Goal: Information Seeking & Learning: Check status

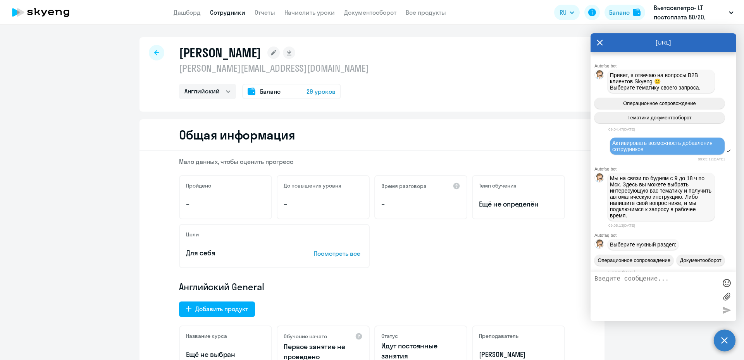
select select "english"
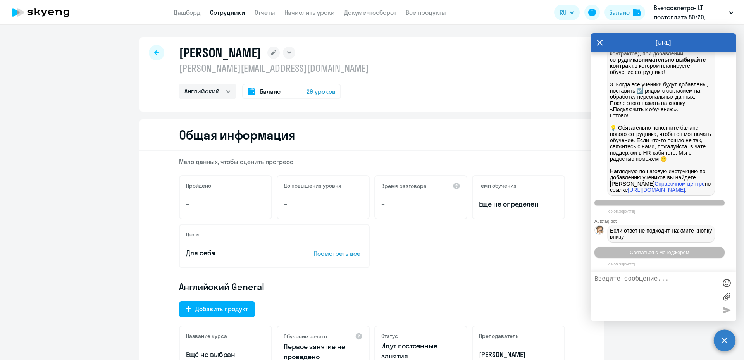
click at [155, 54] on icon at bounding box center [156, 52] width 5 height 5
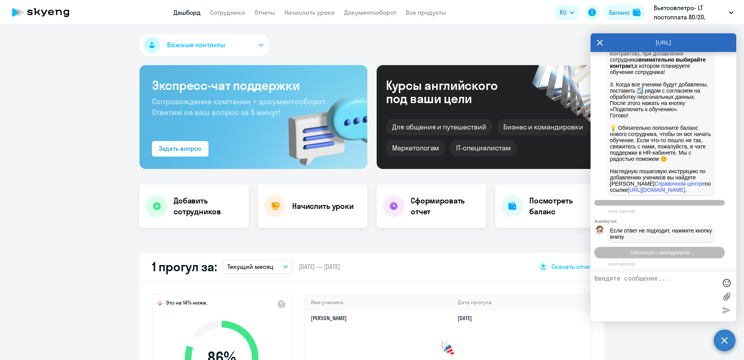
select select "30"
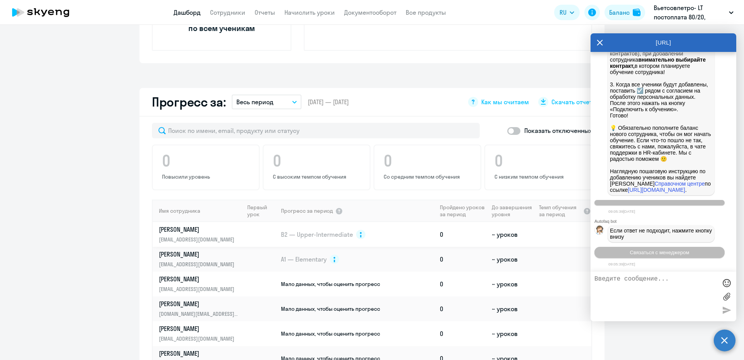
scroll to position [388, 0]
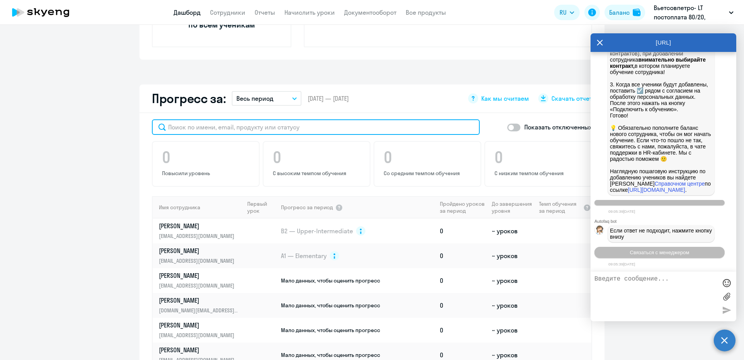
click at [192, 127] on input "text" at bounding box center [316, 127] width 328 height 16
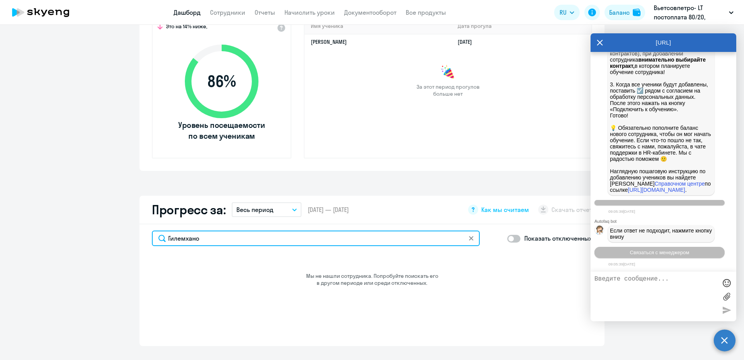
scroll to position [278, 0]
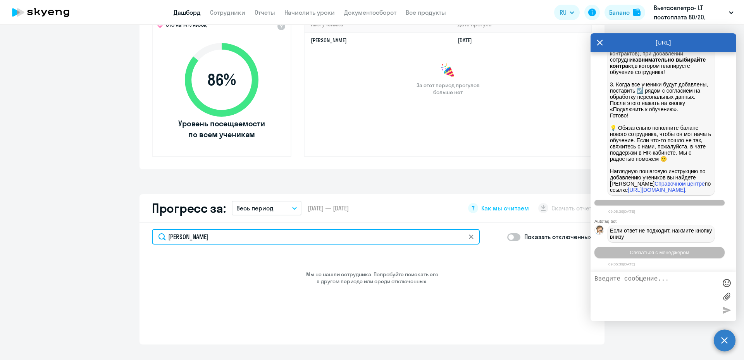
type input "[PERSON_NAME]"
click at [206, 238] on input "[PERSON_NAME]" at bounding box center [316, 237] width 328 height 16
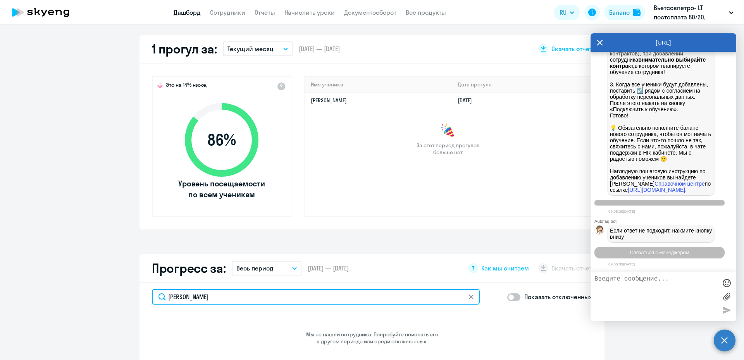
scroll to position [271, 0]
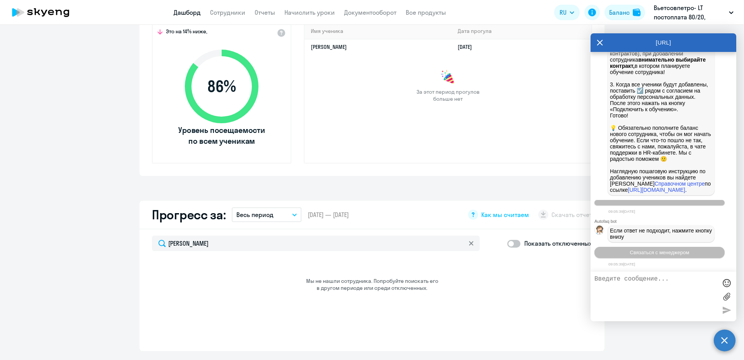
click at [470, 241] on svg-icon at bounding box center [471, 243] width 6 height 6
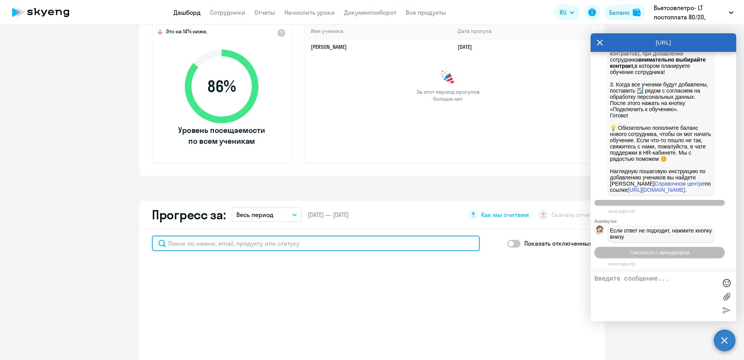
click at [257, 242] on input "text" at bounding box center [316, 244] width 328 height 16
type input "бадрет"
select select "30"
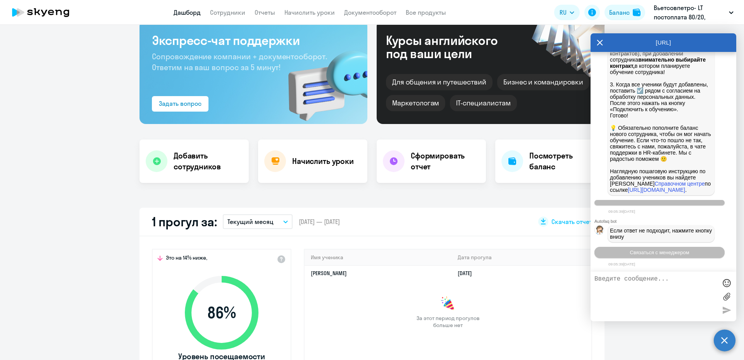
scroll to position [0, 0]
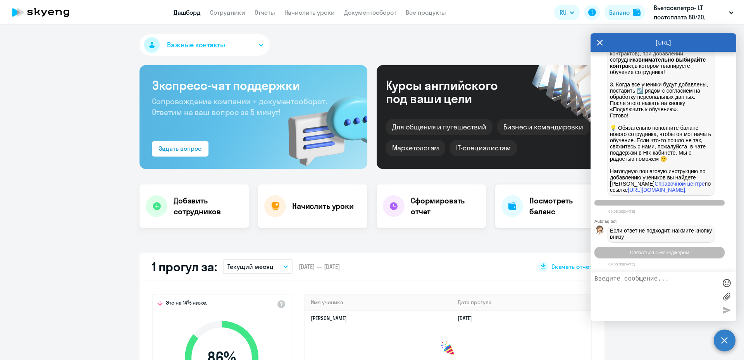
type input "бадрет"
click at [524, 209] on div "Посмотреть баланс" at bounding box center [550, 206] width 109 height 43
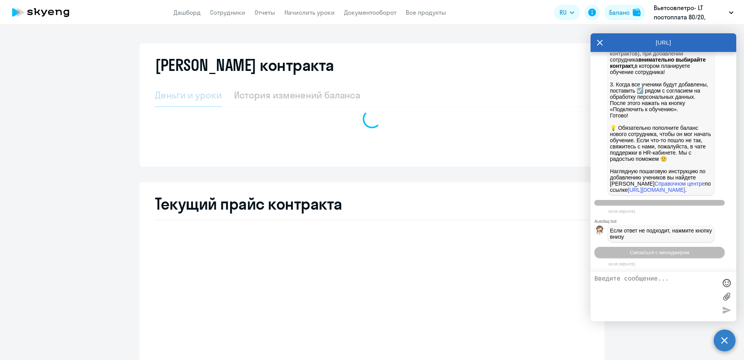
select select "english_adult_not_native_speaker"
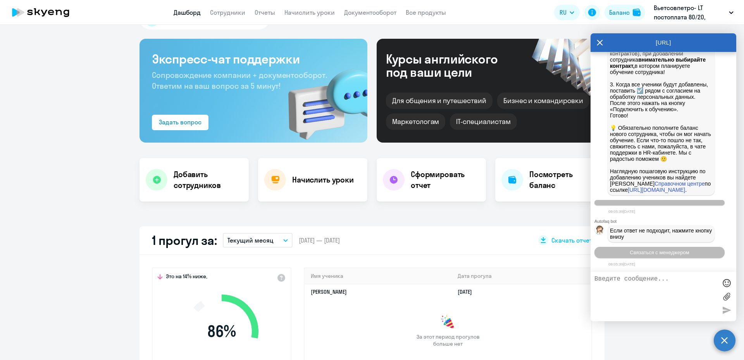
select select "30"
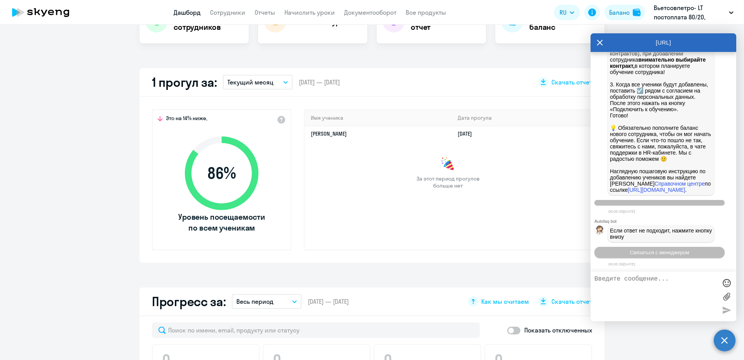
scroll to position [233, 0]
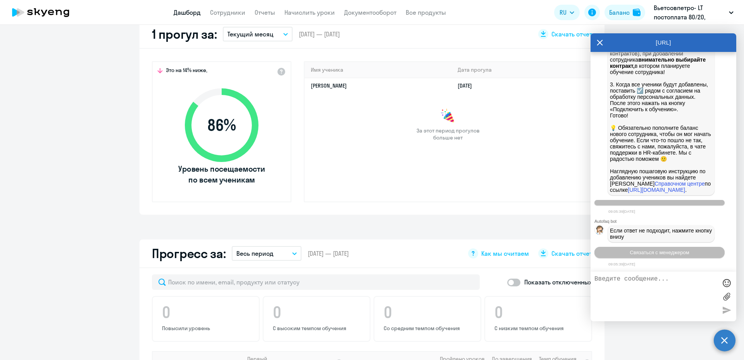
click at [599, 42] on icon at bounding box center [601, 43] width 6 height 6
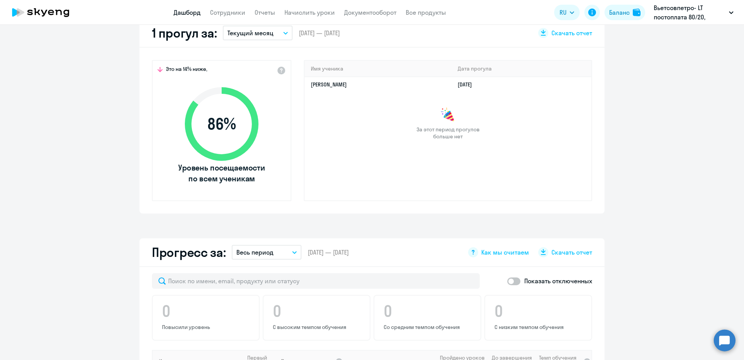
scroll to position [310, 0]
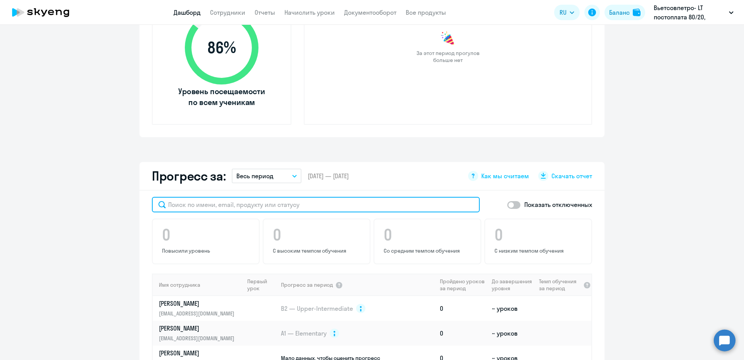
drag, startPoint x: 201, startPoint y: 202, endPoint x: 207, endPoint y: 206, distance: 7.2
click at [201, 202] on input "text" at bounding box center [316, 205] width 328 height 16
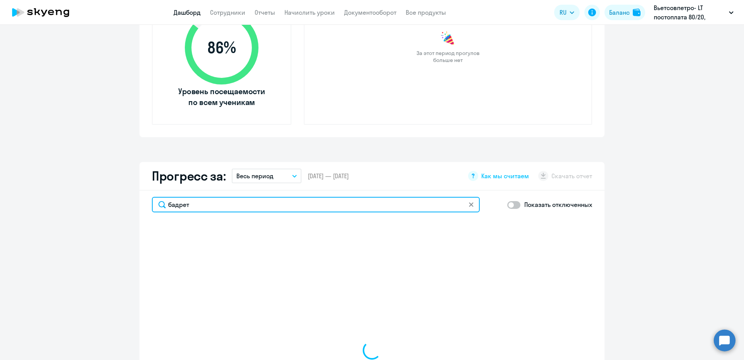
type input "бадрет"
select select "30"
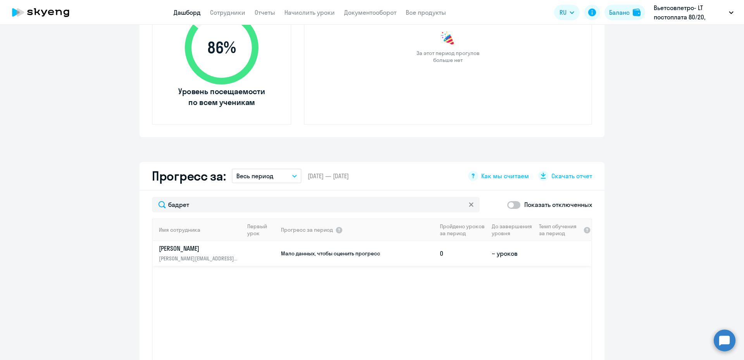
click at [203, 249] on p "[PERSON_NAME]" at bounding box center [199, 248] width 80 height 9
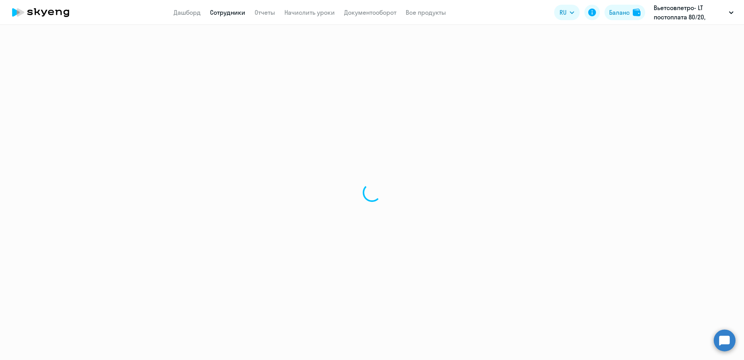
select select "english"
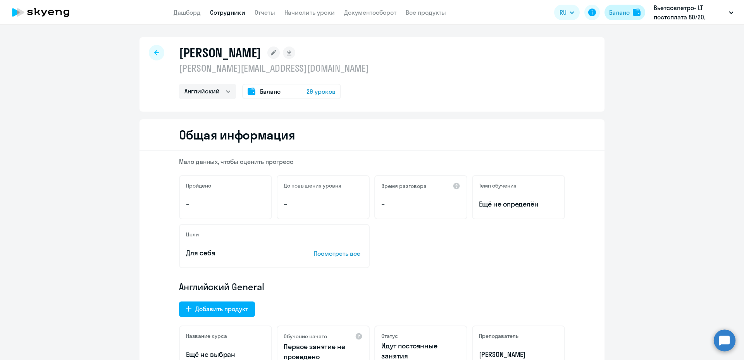
click at [622, 15] on div "Баланс" at bounding box center [620, 12] width 21 height 9
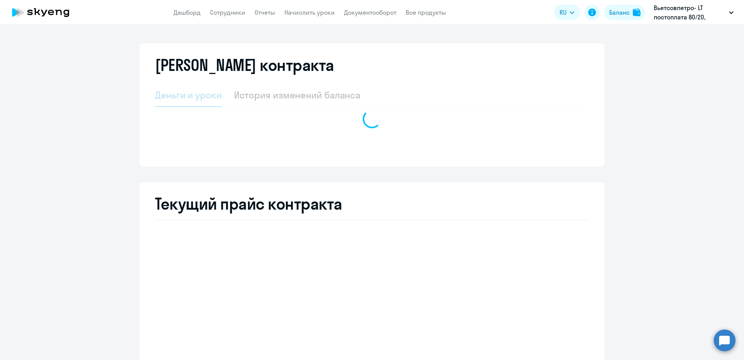
select select "english_adult_not_native_speaker"
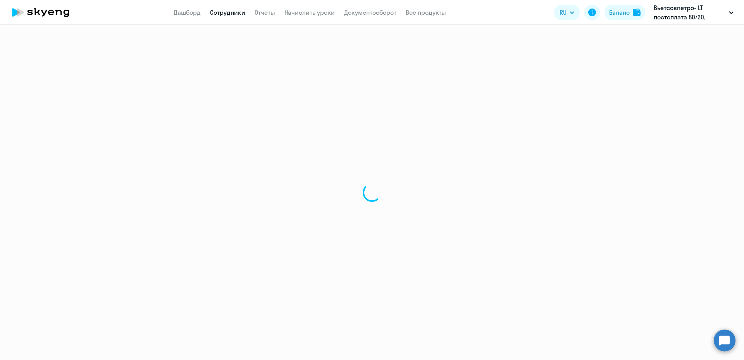
select select "english"
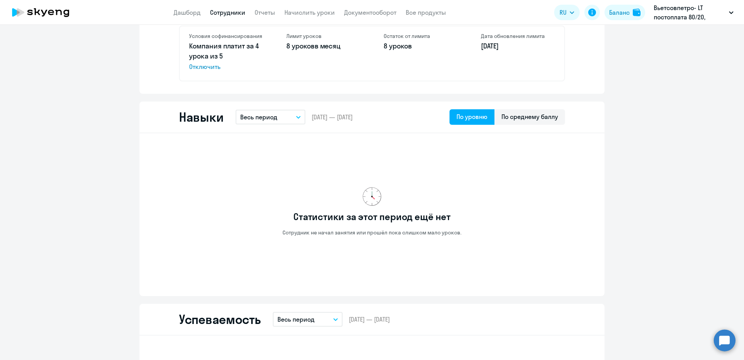
scroll to position [78, 0]
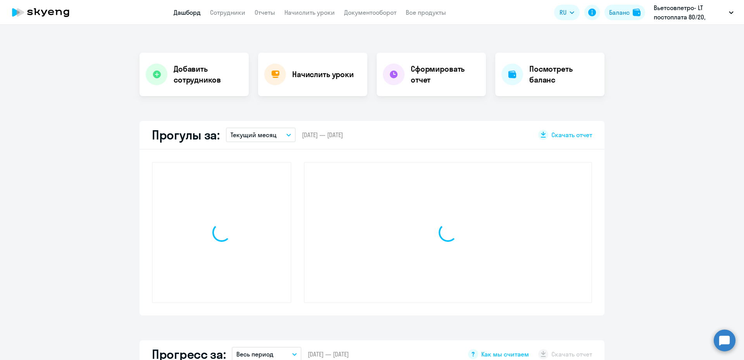
scroll to position [132, 0]
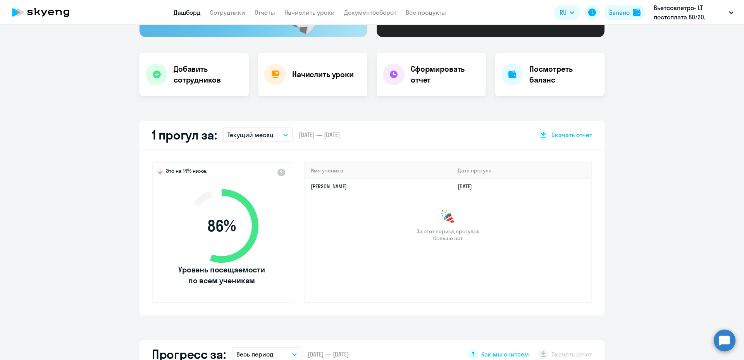
select select "30"
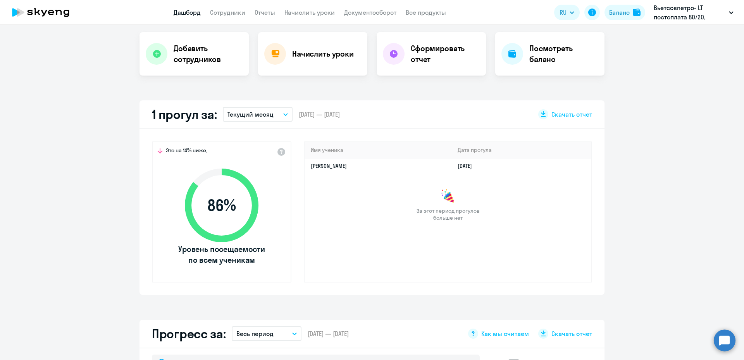
scroll to position [287, 0]
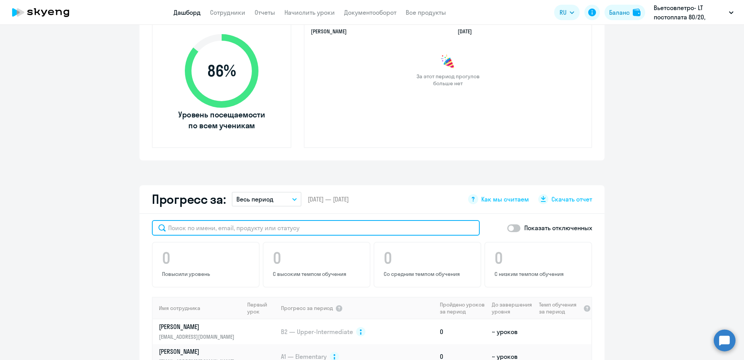
click at [190, 230] on input "text" at bounding box center [316, 228] width 328 height 16
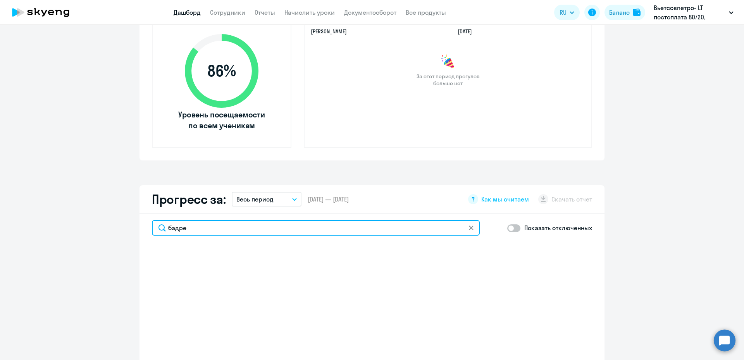
type input "бадрет"
select select "30"
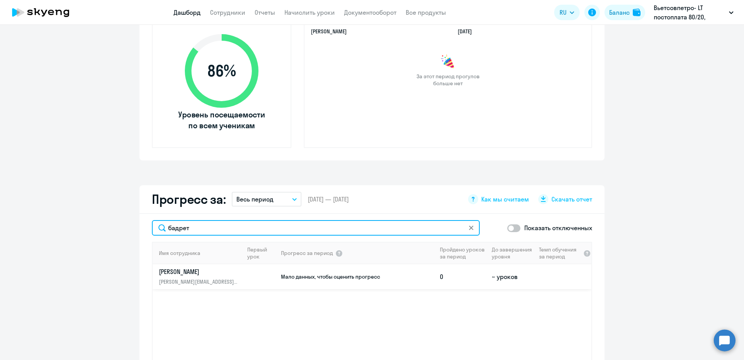
type input "бадрет"
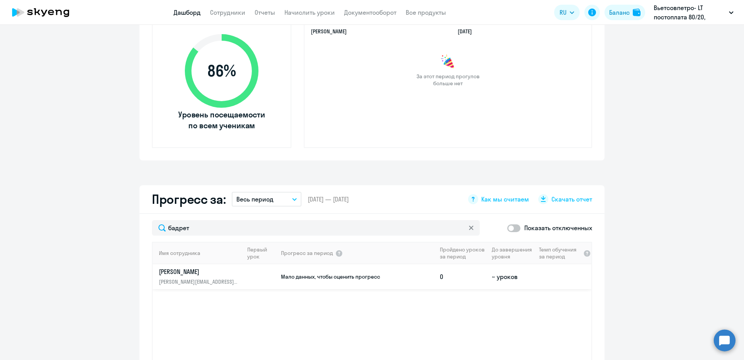
click at [193, 273] on p "[PERSON_NAME]" at bounding box center [199, 272] width 80 height 9
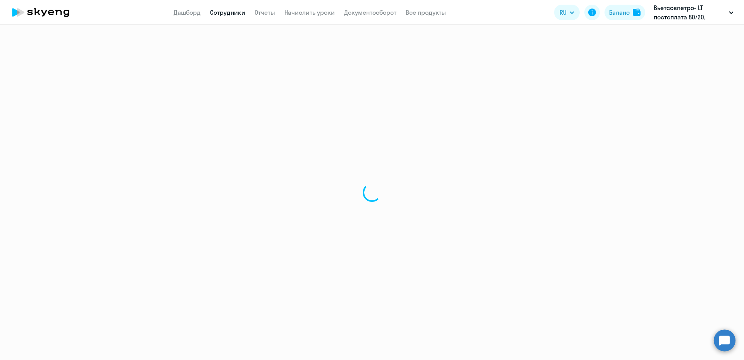
select select "english"
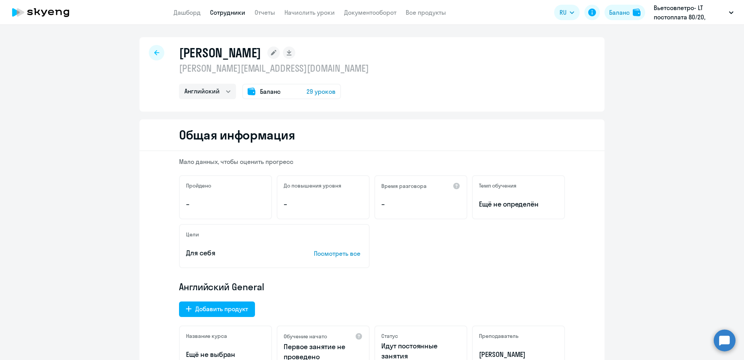
click at [260, 93] on span "Баланс" at bounding box center [270, 91] width 21 height 9
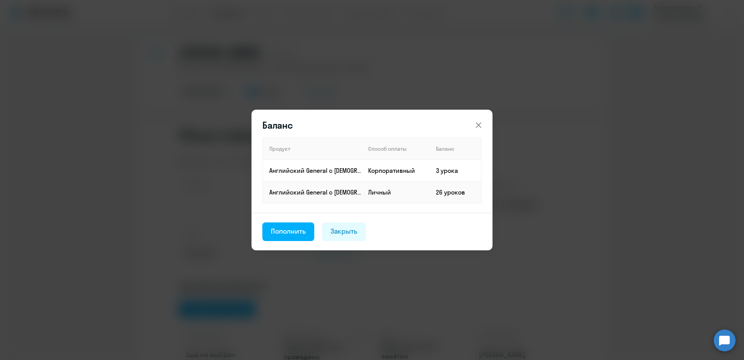
click at [479, 126] on icon at bounding box center [478, 125] width 9 height 9
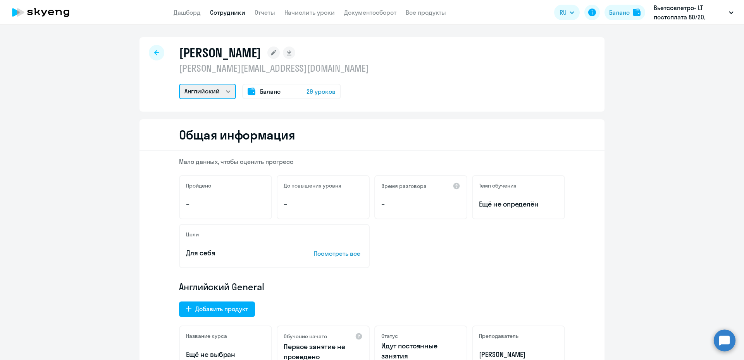
click at [224, 90] on select "Английский" at bounding box center [207, 92] width 57 height 16
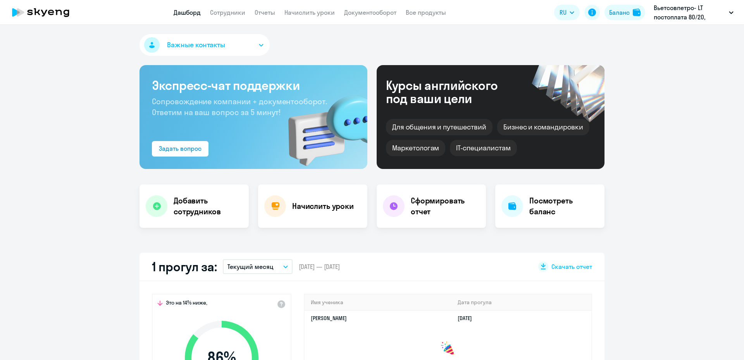
select select "30"
